Goal: Task Accomplishment & Management: Complete application form

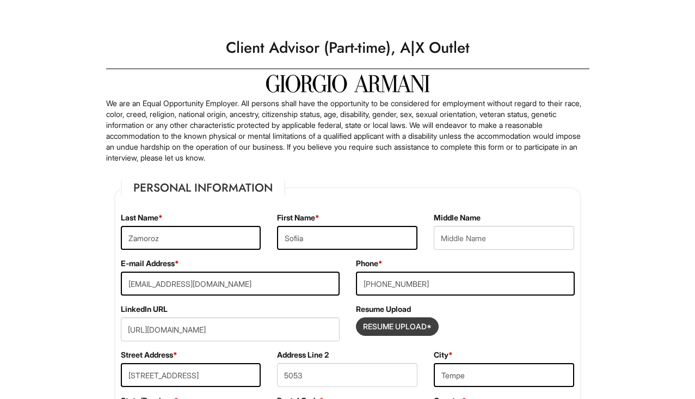
click at [422, 323] on input "Resume Upload*" at bounding box center [397, 326] width 82 height 17
type input "C:\fakepath\Sofiia Zamoroz Resume-3.pdf"
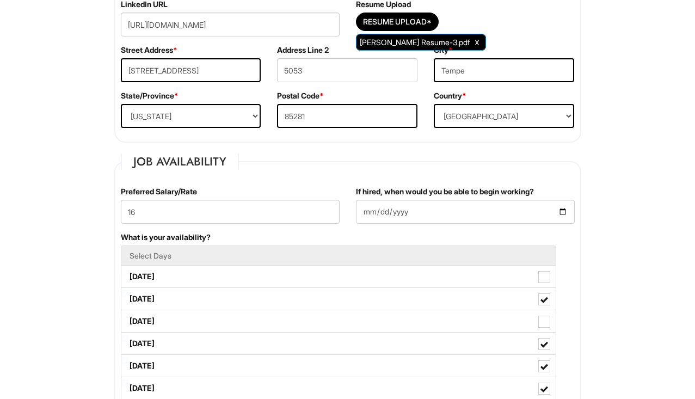
scroll to position [311, 0]
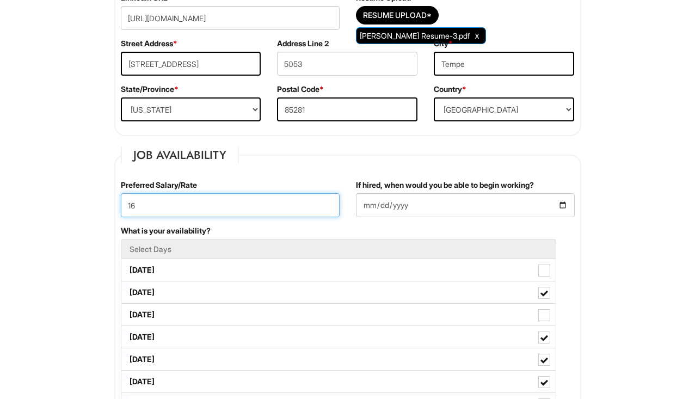
click at [174, 207] on input "16" at bounding box center [230, 205] width 219 height 24
type input "16.00"
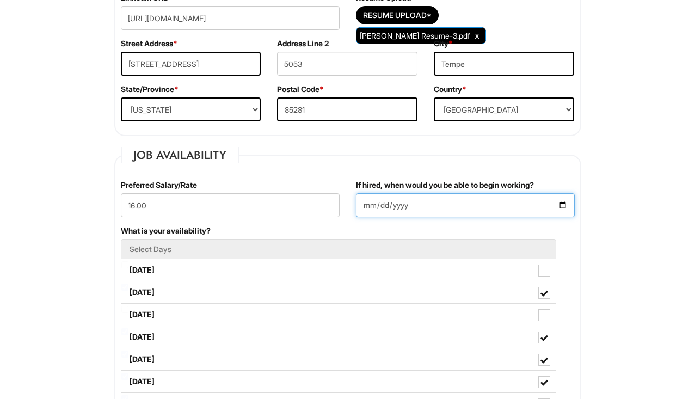
click at [389, 209] on input "2025-08-18" at bounding box center [465, 205] width 219 height 24
type input "2025-09-08"
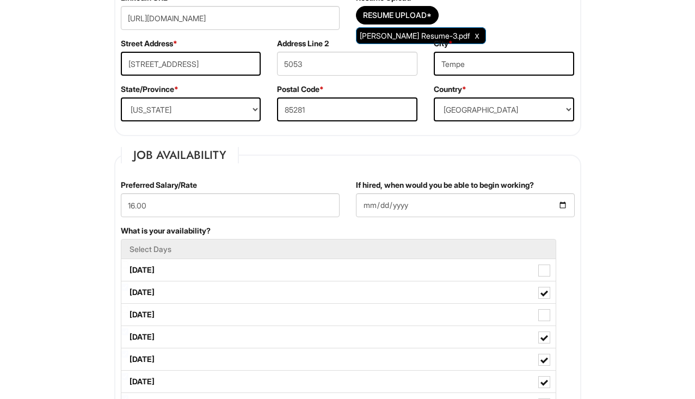
click at [461, 223] on div "If hired, when would you be able to begin working? 2025-09-08" at bounding box center [465, 203] width 235 height 46
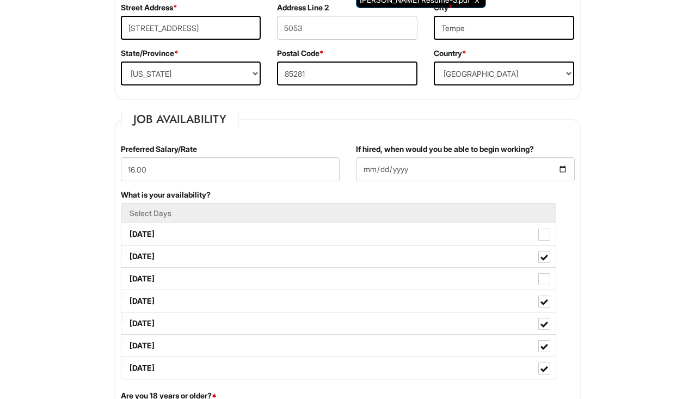
scroll to position [393, 0]
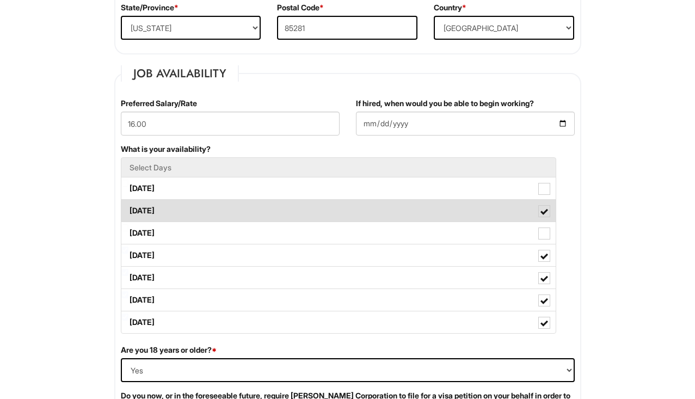
click at [545, 210] on span at bounding box center [544, 212] width 8 height 8
click at [128, 209] on Available_Tuesday "Tuesday" at bounding box center [124, 205] width 7 height 7
checkbox Available_Tuesday "false"
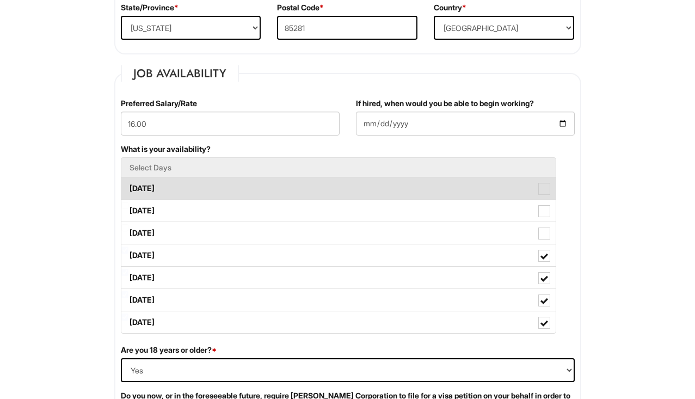
click at [545, 190] on span at bounding box center [544, 189] width 12 height 12
click at [128, 187] on Available_Monday "Monday" at bounding box center [124, 183] width 7 height 7
checkbox Available_Monday "true"
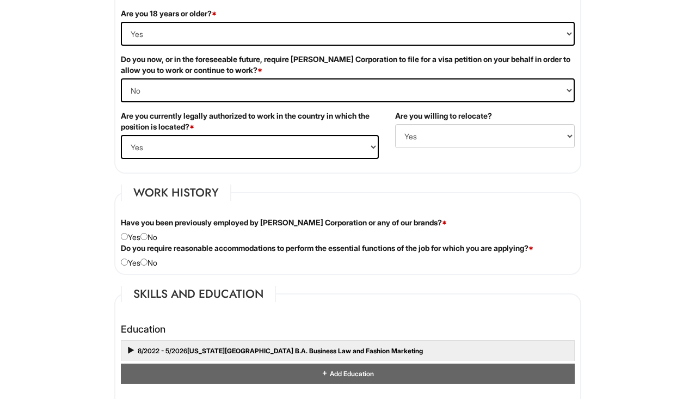
scroll to position [735, 0]
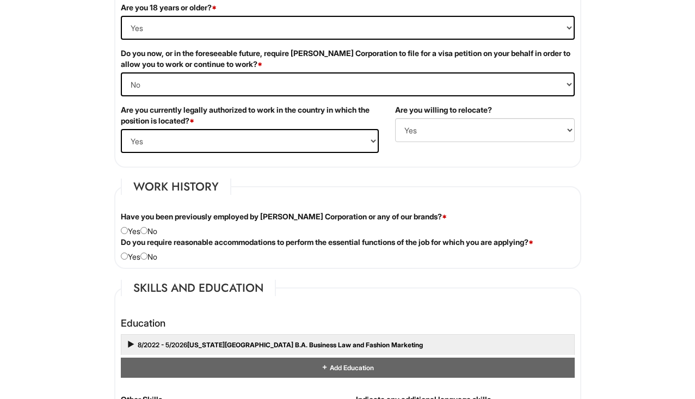
click at [147, 230] on input "radio" at bounding box center [143, 230] width 7 height 7
radio input "true"
click at [146, 255] on input "radio" at bounding box center [143, 255] width 7 height 7
radio input "true"
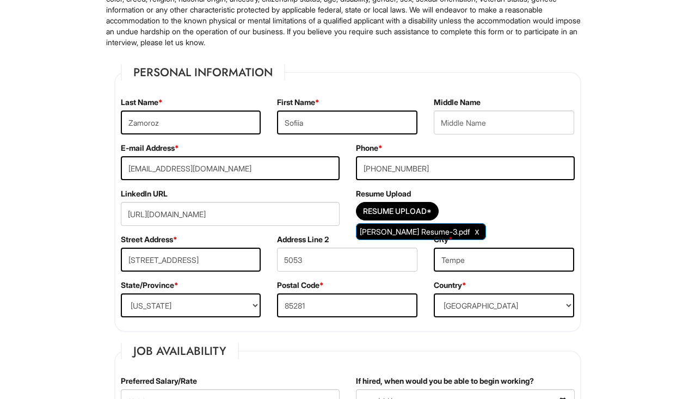
scroll to position [118, 0]
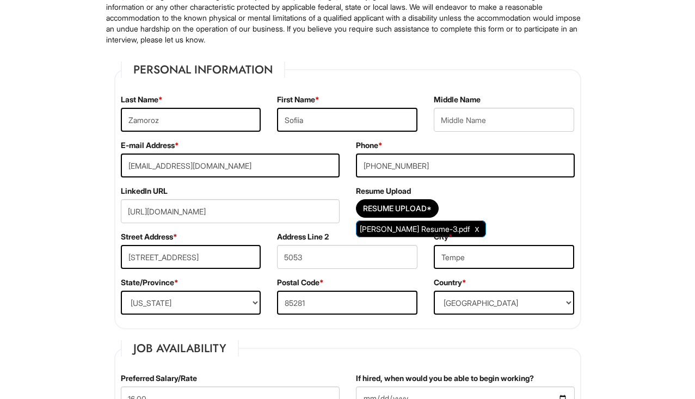
click at [475, 229] on span "Clear Uploaded File" at bounding box center [477, 228] width 4 height 9
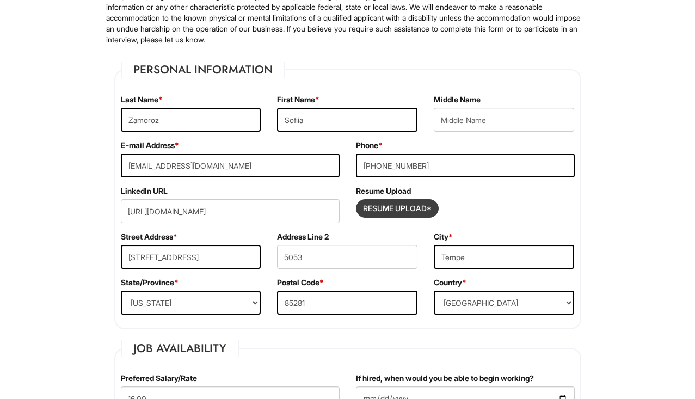
click at [422, 206] on input "Resume Upload*" at bounding box center [397, 208] width 82 height 17
type input "C:\fakepath\Sofiia Z Resume-2.pdf"
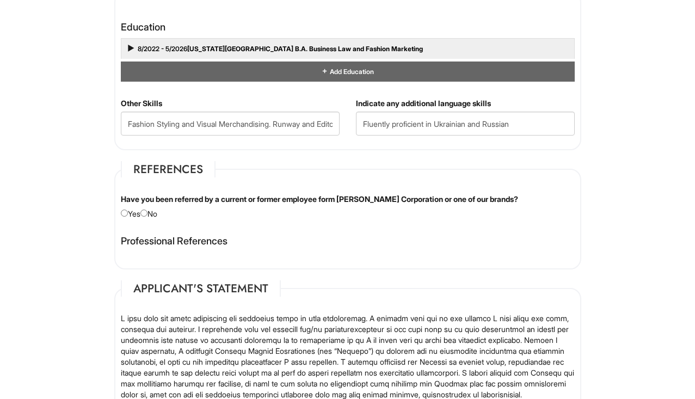
scroll to position [1034, 0]
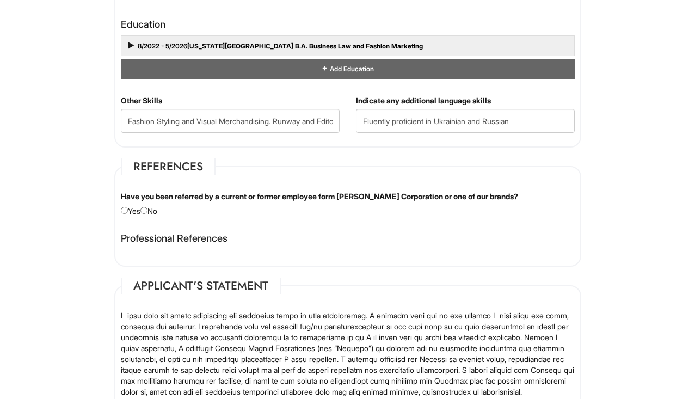
type input "n/a"
click at [147, 210] on input "radio" at bounding box center [143, 210] width 7 height 7
radio input "true"
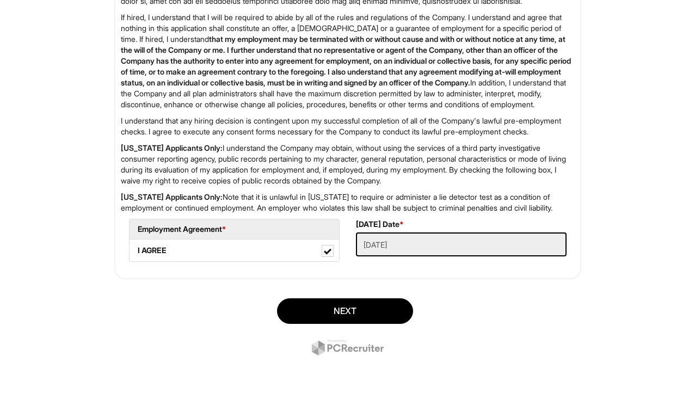
scroll to position [1463, 0]
click at [355, 313] on button "Next" at bounding box center [345, 311] width 136 height 26
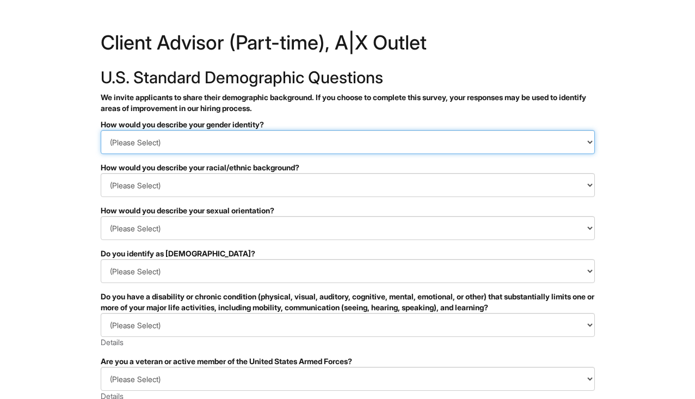
select select "Woman"
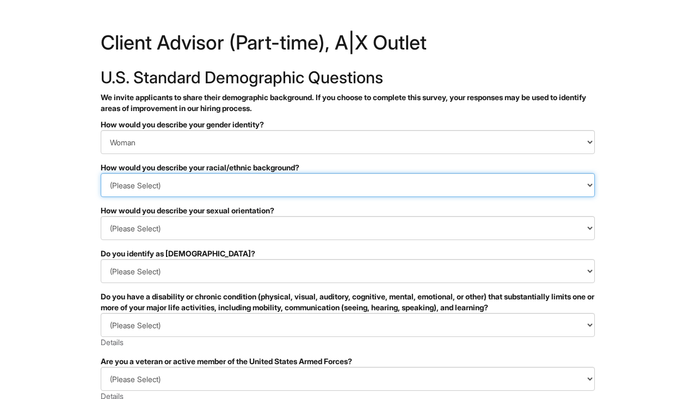
select select "White or European"
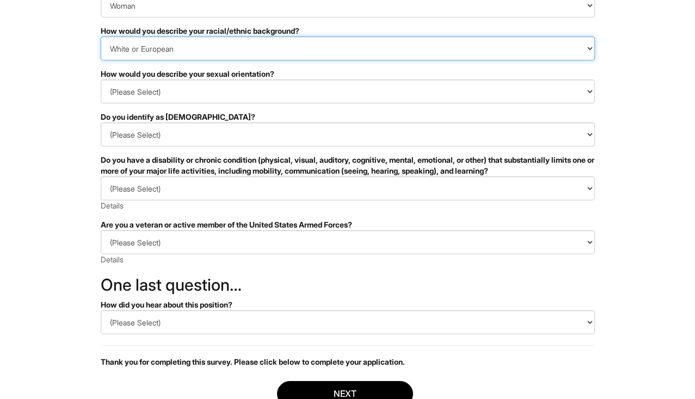
scroll to position [137, 0]
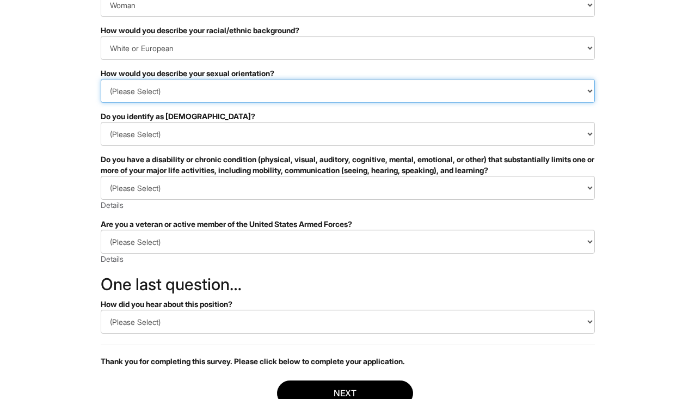
select select "[DEMOGRAPHIC_DATA]"
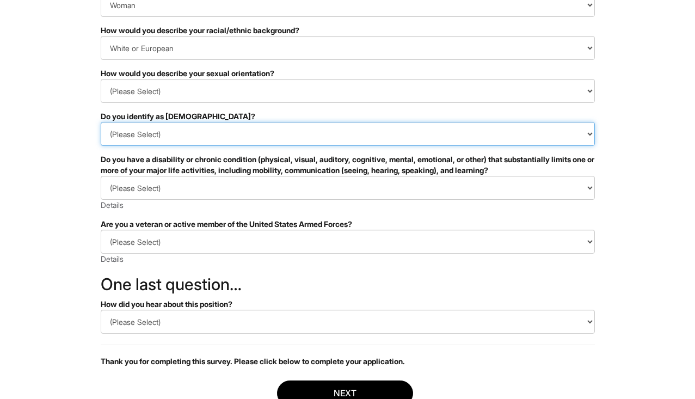
select select "No"
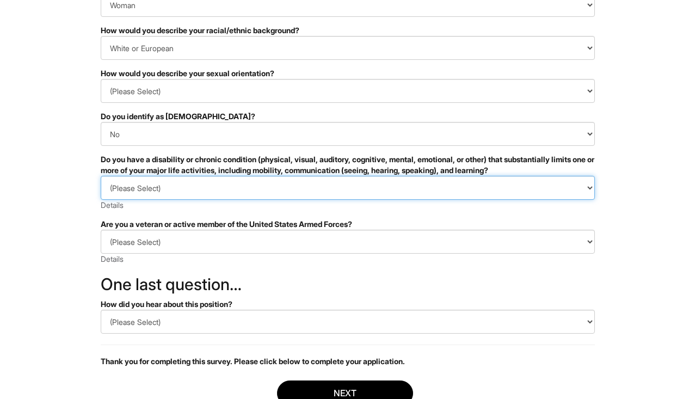
select select "NO, I DON'T HAVE A DISABILITY"
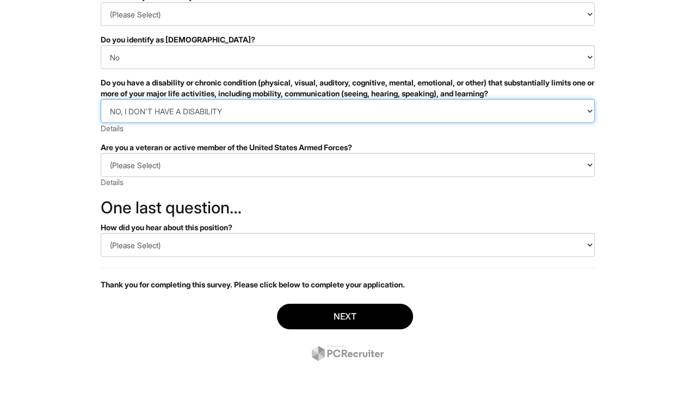
scroll to position [214, 0]
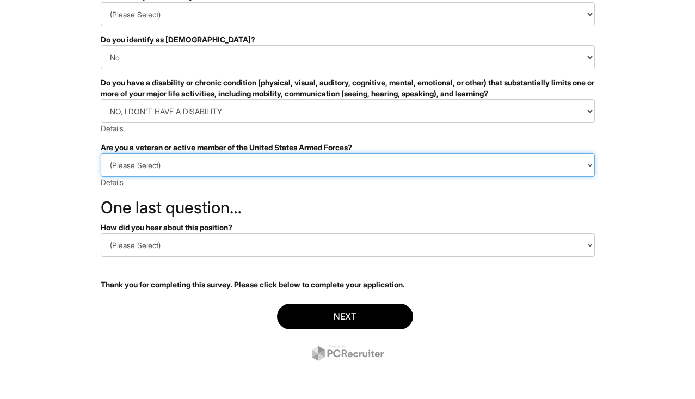
select select "I AM NOT A PROTECTED VETERAN"
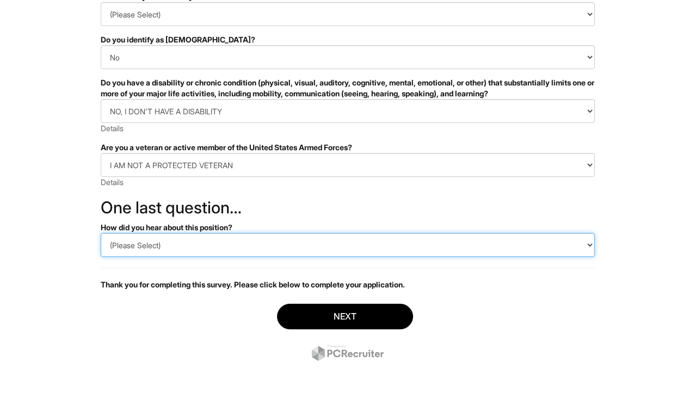
select select "LinkedIn"
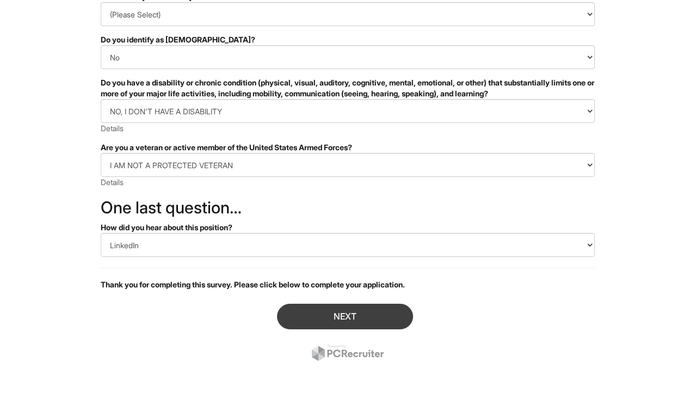
click at [347, 315] on button "Next" at bounding box center [345, 317] width 136 height 26
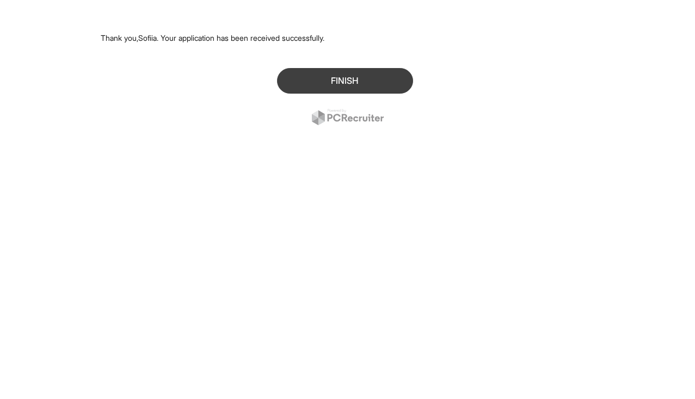
click at [375, 78] on button "Finish" at bounding box center [345, 81] width 136 height 26
